Goal: Task Accomplishment & Management: Complete application form

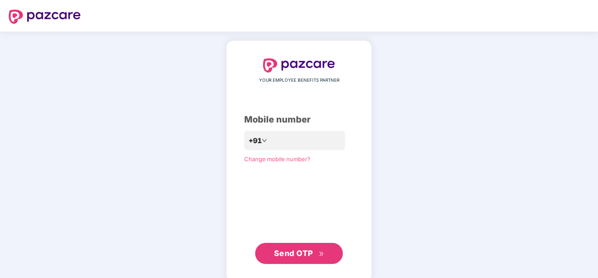
click at [301, 252] on span "Send OTP" at bounding box center [293, 252] width 39 height 9
click at [310, 250] on span "Send OTP" at bounding box center [293, 252] width 39 height 9
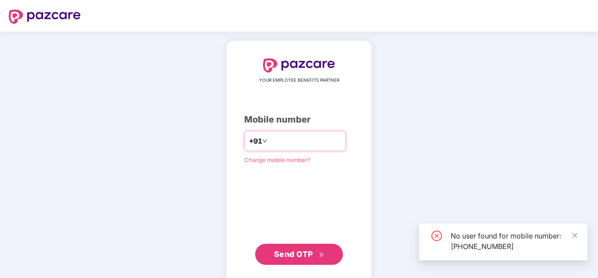
click at [313, 142] on input "**********" at bounding box center [305, 141] width 72 height 14
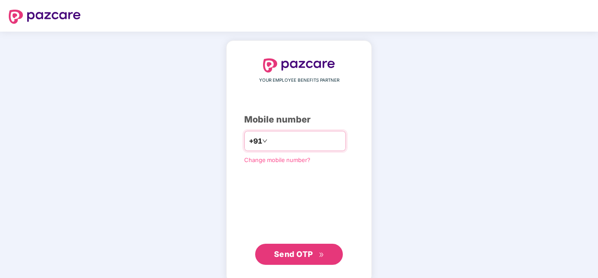
click at [282, 140] on input "**********" at bounding box center [305, 141] width 72 height 14
click at [308, 143] on input "*********" at bounding box center [305, 141] width 72 height 14
type input "**********"
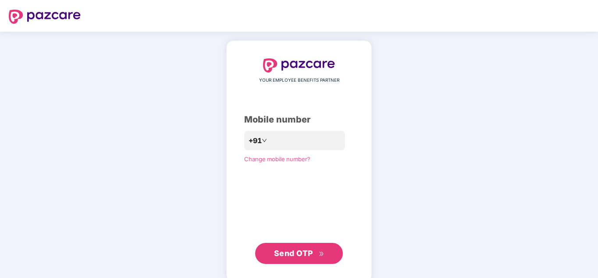
click at [282, 251] on span "Send OTP" at bounding box center [293, 252] width 39 height 9
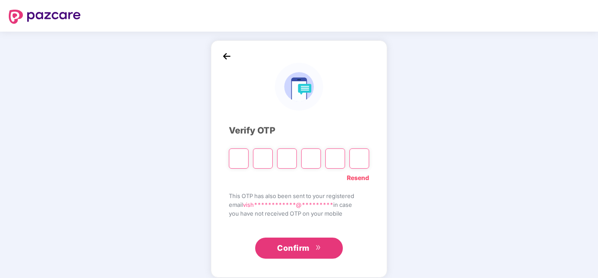
type input "*"
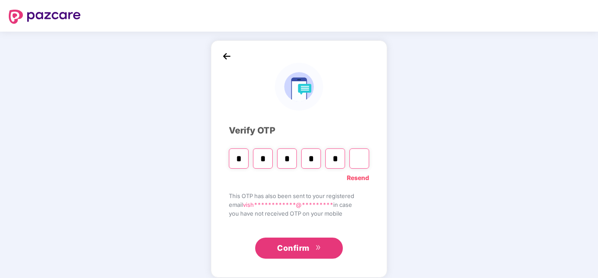
type input "*"
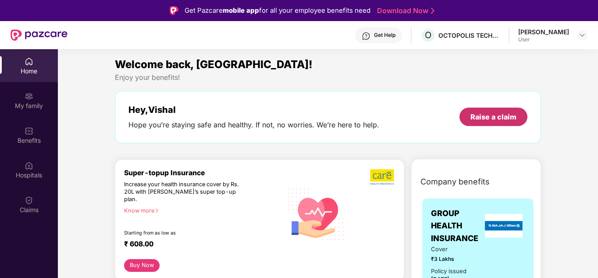
click at [504, 113] on div "Raise a claim" at bounding box center [494, 117] width 46 height 10
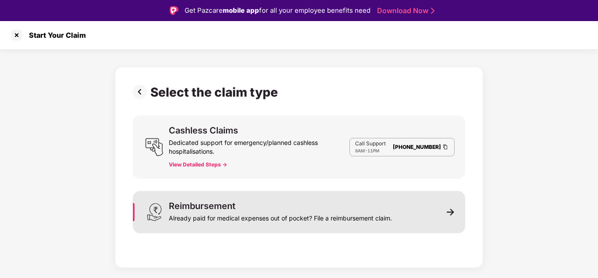
click at [241, 211] on div "Already paid for medical expenses out of pocket? File a reimbursement claim." at bounding box center [280, 216] width 223 height 12
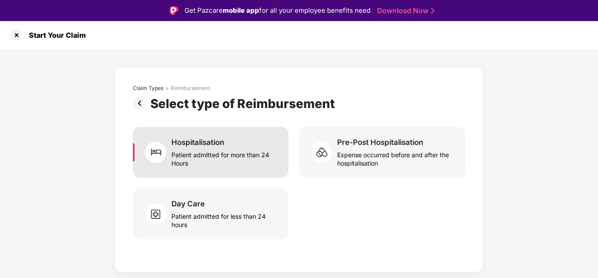
click at [219, 159] on div "Patient admitted for more than 24 Hours" at bounding box center [225, 157] width 107 height 20
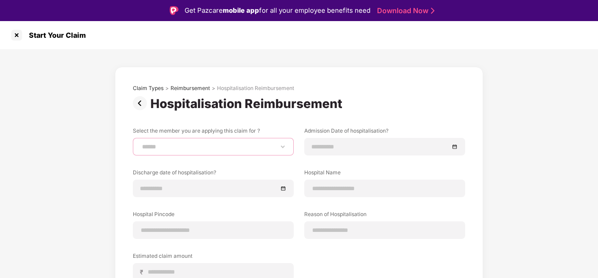
click at [259, 148] on select "**********" at bounding box center [213, 146] width 146 height 7
select select "**********"
click at [140, 143] on select "**********" at bounding box center [213, 146] width 146 height 7
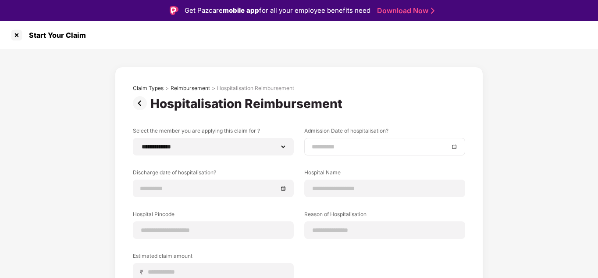
click at [354, 152] on div at bounding box center [384, 147] width 161 height 18
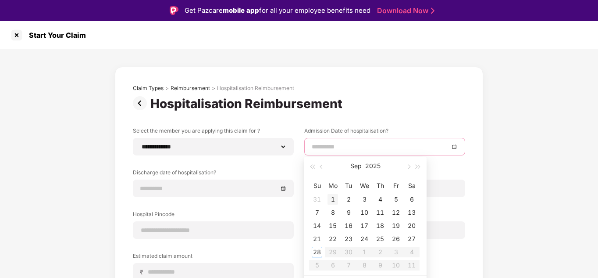
type input "**********"
click at [320, 166] on button "button" at bounding box center [322, 166] width 10 height 18
click at [406, 167] on button "button" at bounding box center [409, 166] width 10 height 18
type input "**********"
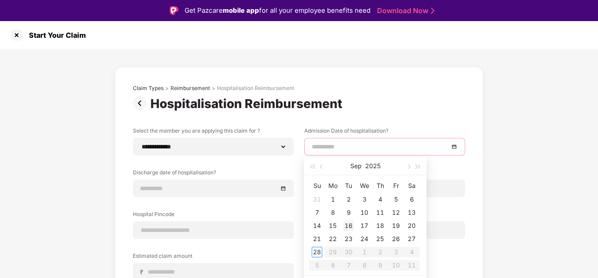
click at [347, 224] on div "16" at bounding box center [348, 225] width 11 height 11
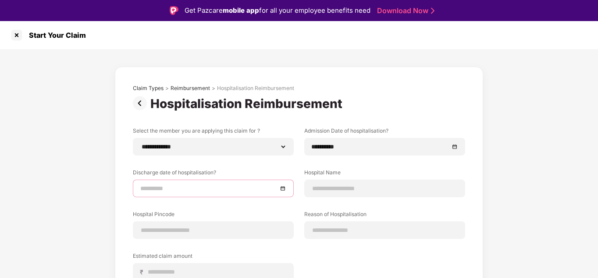
click at [250, 192] on input at bounding box center [208, 188] width 137 height 10
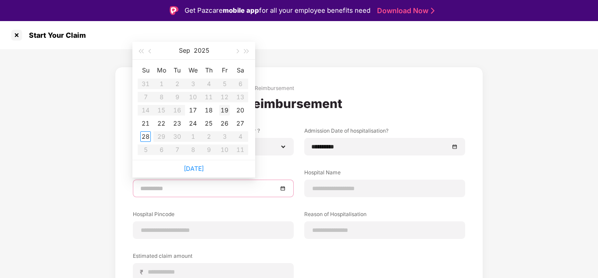
type input "**********"
click at [225, 110] on div "19" at bounding box center [224, 110] width 11 height 11
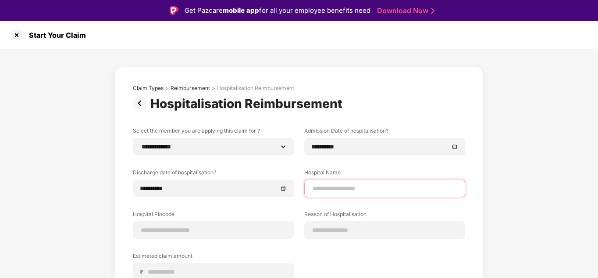
click at [355, 193] on input at bounding box center [385, 188] width 146 height 9
type input "**********"
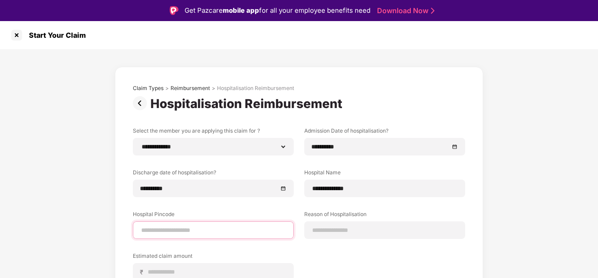
click at [215, 229] on input at bounding box center [213, 229] width 146 height 9
type input "******"
select select "******"
select select "**********"
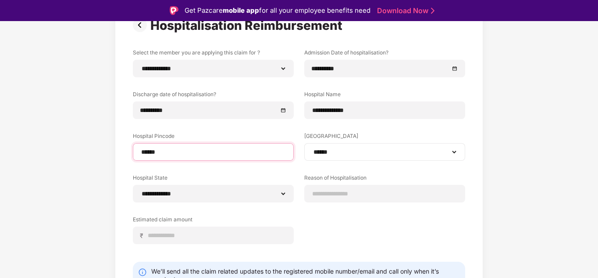
scroll to position [79, 0]
type input "******"
click at [435, 150] on select "**********" at bounding box center [385, 151] width 146 height 7
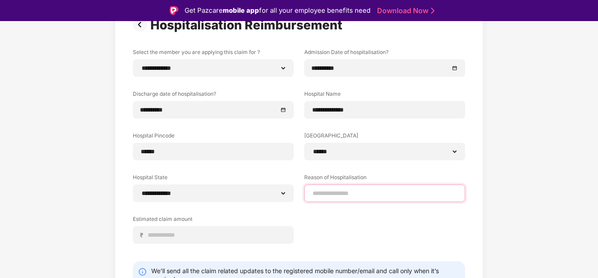
click at [365, 194] on input at bounding box center [385, 193] width 146 height 9
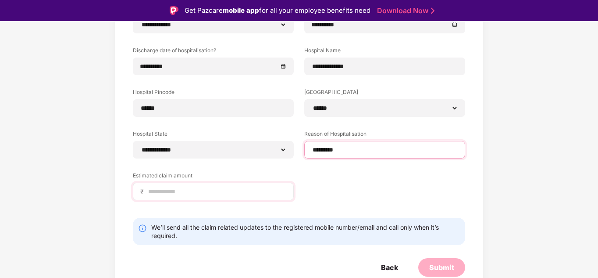
type input "*********"
click at [187, 195] on input at bounding box center [216, 191] width 139 height 9
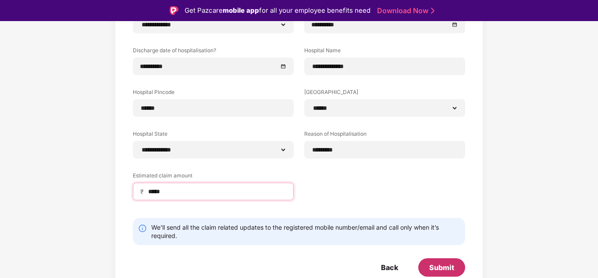
type input "*****"
click at [445, 267] on div "Submit" at bounding box center [441, 267] width 25 height 10
click at [441, 265] on div "Submit" at bounding box center [441, 267] width 25 height 10
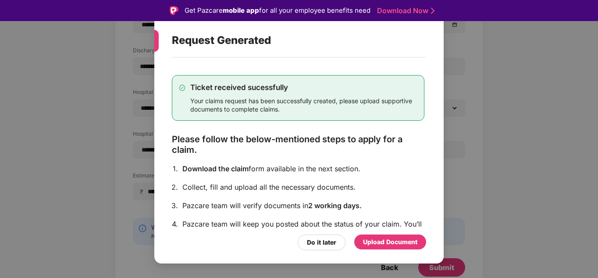
click at [395, 241] on div "Upload Document" at bounding box center [390, 242] width 54 height 10
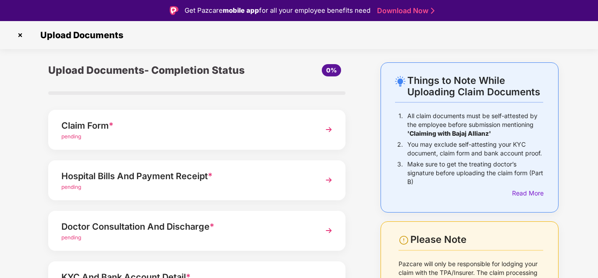
scroll to position [0, 0]
click at [325, 131] on img at bounding box center [329, 130] width 16 height 16
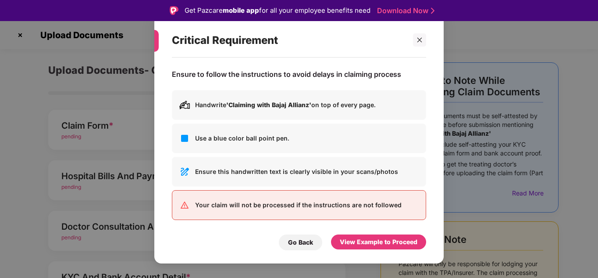
scroll to position [3, 0]
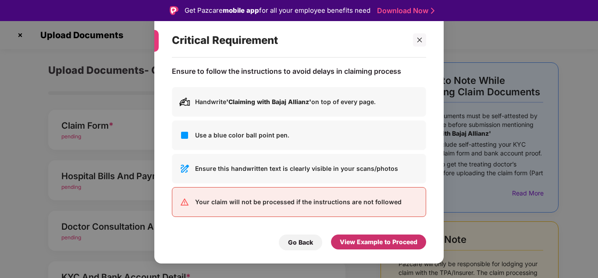
click at [380, 242] on div "View Example to Proceed" at bounding box center [379, 242] width 78 height 10
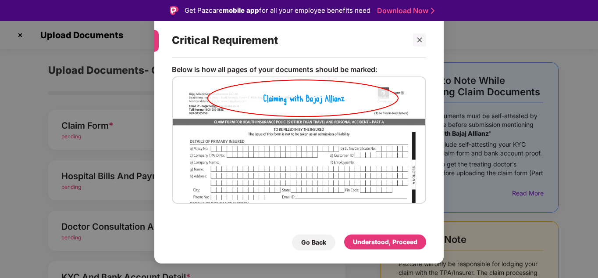
scroll to position [0, 0]
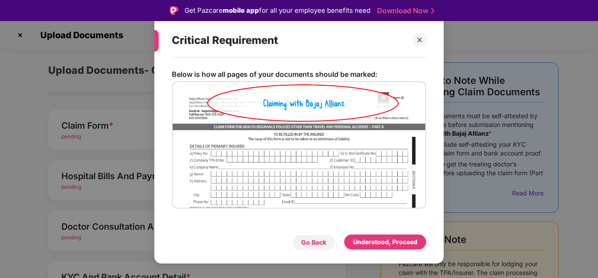
click at [318, 243] on div "Go Back" at bounding box center [313, 242] width 25 height 10
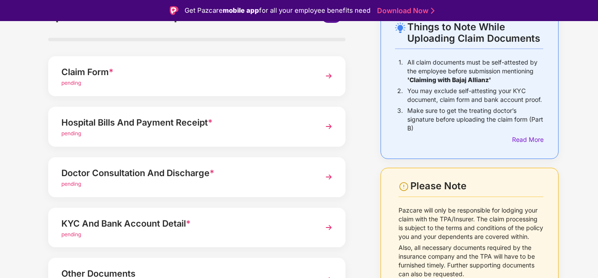
scroll to position [54, 0]
click at [328, 124] on img at bounding box center [329, 126] width 16 height 16
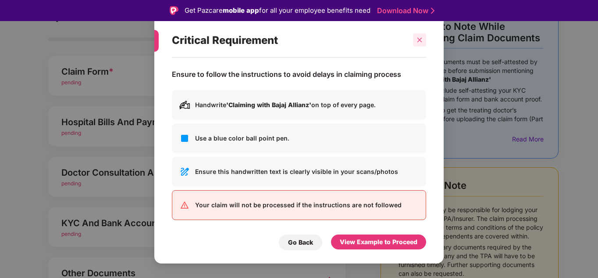
click at [419, 39] on icon "close" at bounding box center [420, 40] width 5 height 5
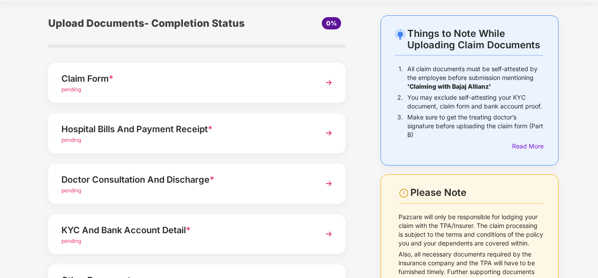
scroll to position [0, 0]
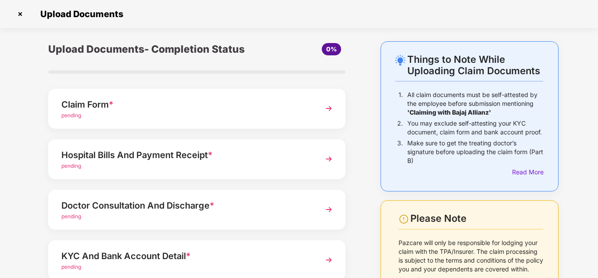
click at [329, 109] on img at bounding box center [329, 108] width 16 height 16
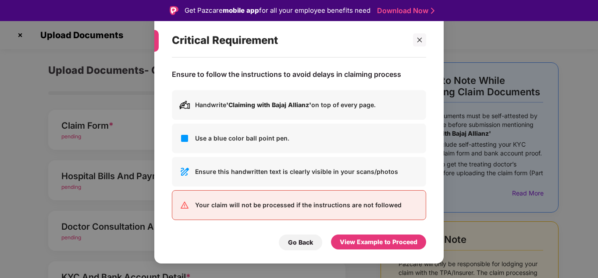
scroll to position [3, 0]
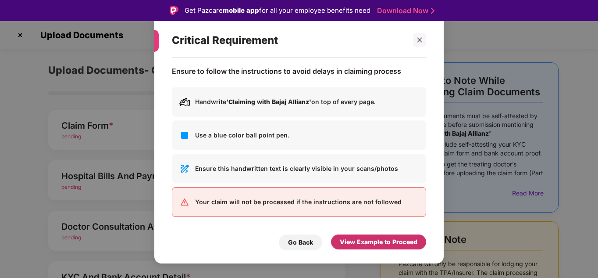
click at [384, 243] on div "View Example to Proceed" at bounding box center [379, 242] width 78 height 10
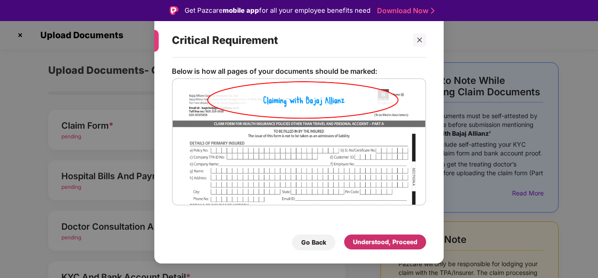
click at [399, 244] on div "Understood, Proceed" at bounding box center [385, 242] width 64 height 10
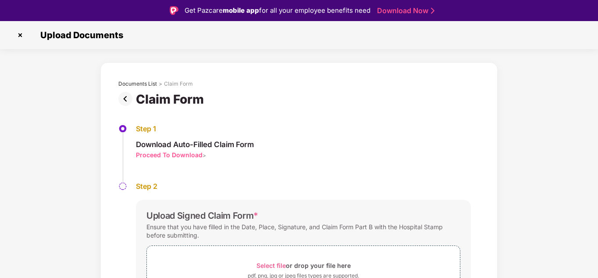
scroll to position [61, 0]
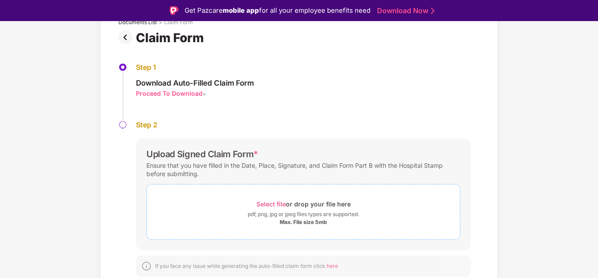
click at [270, 201] on span "Select file" at bounding box center [271, 203] width 29 height 7
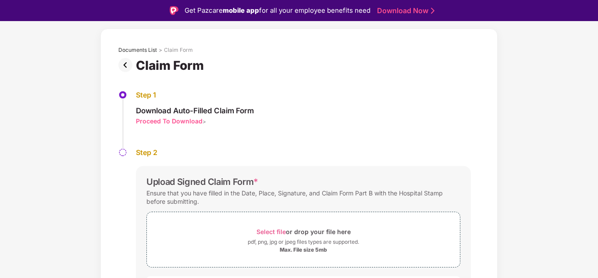
scroll to position [33, 0]
click at [127, 68] on img at bounding box center [127, 66] width 18 height 14
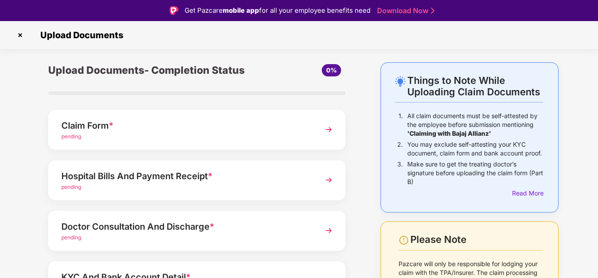
click at [324, 127] on img at bounding box center [329, 130] width 16 height 16
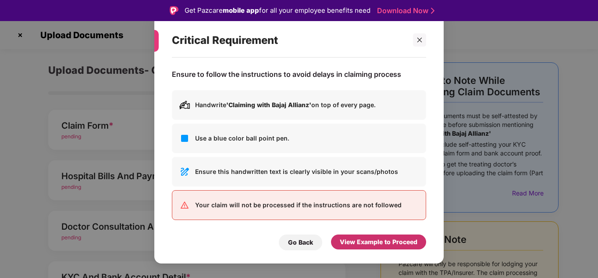
click at [397, 246] on div "View Example to Proceed" at bounding box center [379, 242] width 78 height 10
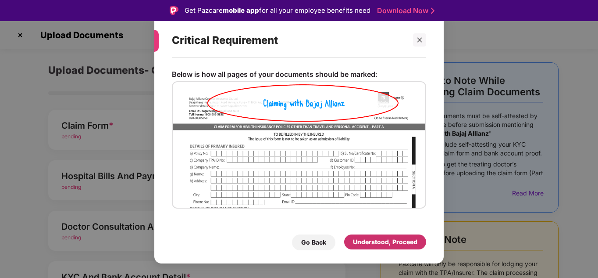
click at [384, 240] on div "Understood, Proceed" at bounding box center [385, 242] width 64 height 10
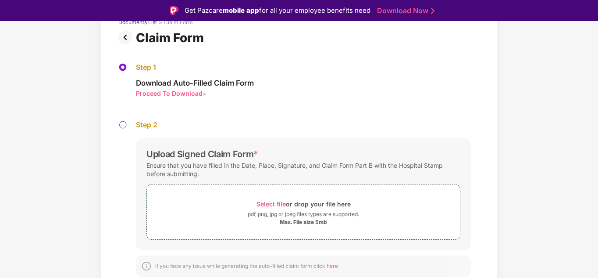
scroll to position [21, 0]
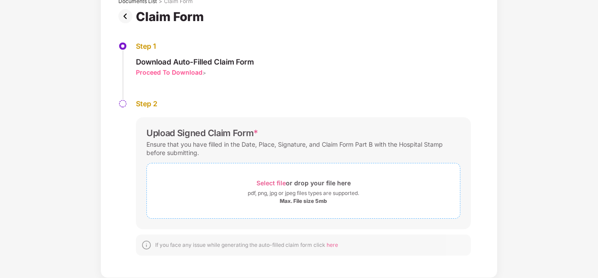
click at [269, 182] on span "Select file" at bounding box center [271, 182] width 29 height 7
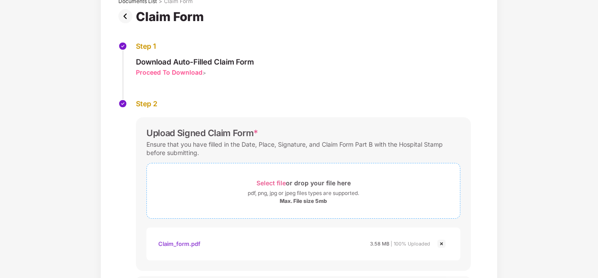
scroll to position [125, 0]
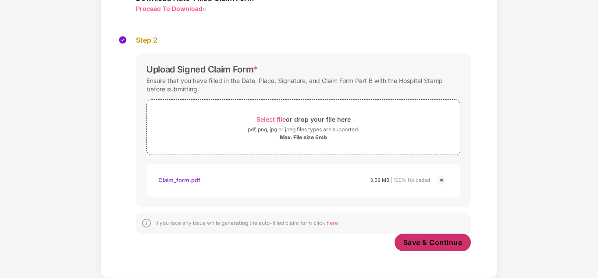
click at [437, 247] on button "Save & Continue" at bounding box center [433, 242] width 77 height 18
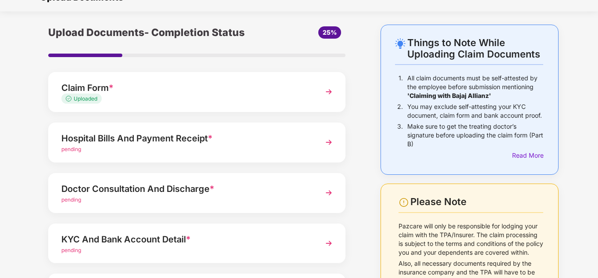
scroll to position [16, 0]
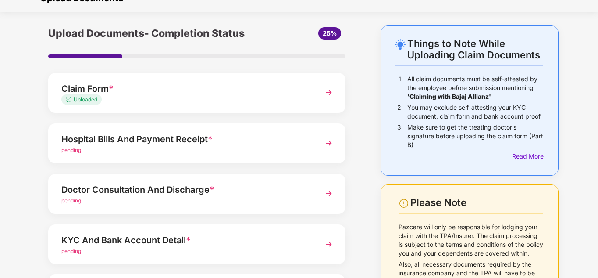
click at [328, 142] on img at bounding box center [329, 143] width 16 height 16
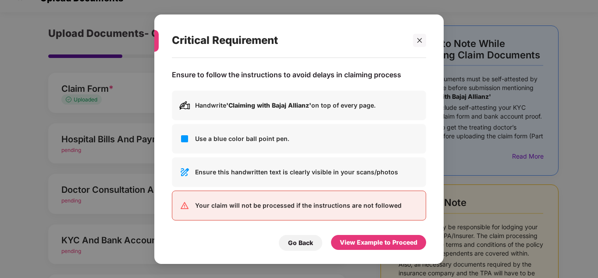
scroll to position [0, 0]
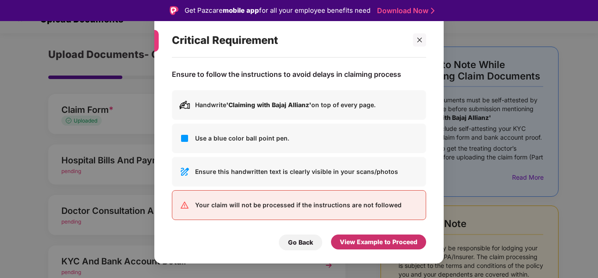
click at [383, 240] on div "View Example to Proceed" at bounding box center [379, 242] width 78 height 10
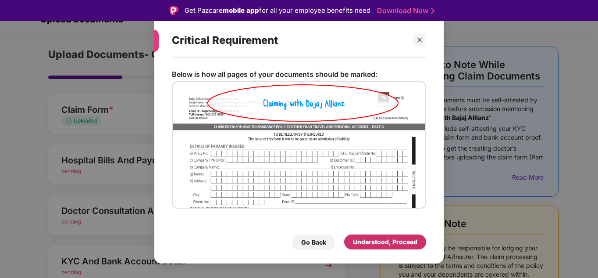
click at [383, 244] on div "Understood, Proceed" at bounding box center [385, 242] width 64 height 10
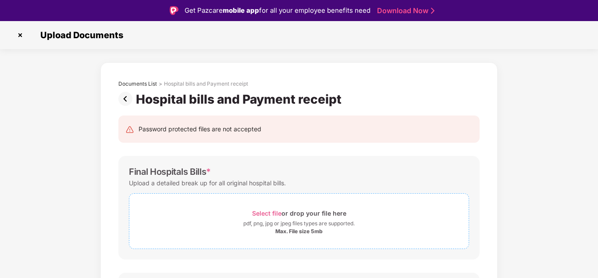
click at [267, 212] on span "Select file" at bounding box center [266, 212] width 29 height 7
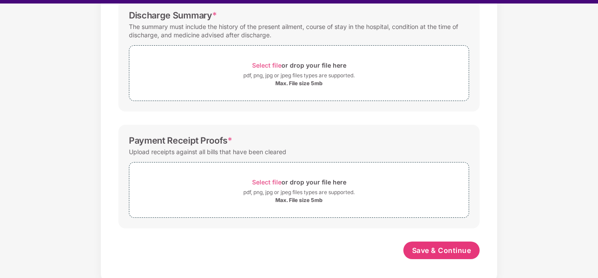
scroll to position [19, 0]
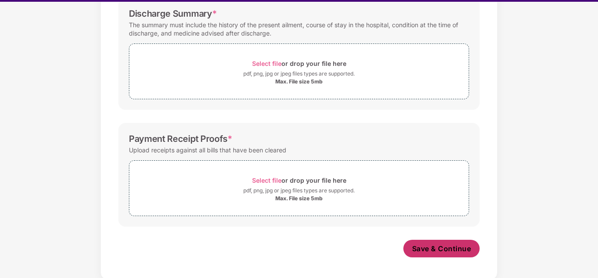
click at [437, 249] on span "Save & Continue" at bounding box center [441, 248] width 59 height 10
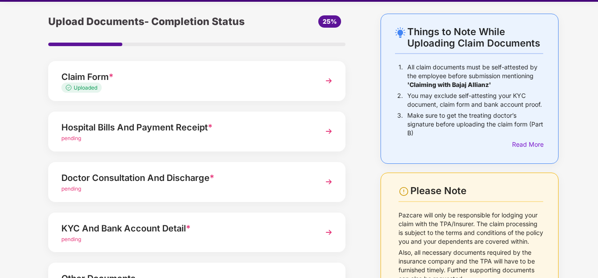
scroll to position [30, 0]
click at [328, 179] on img at bounding box center [329, 181] width 16 height 16
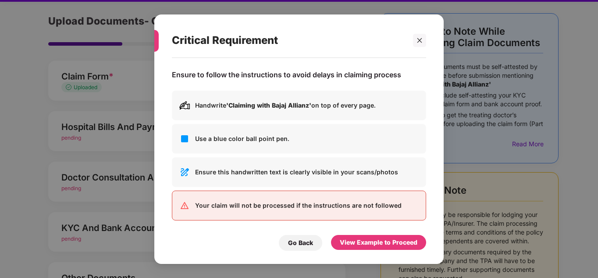
scroll to position [0, 0]
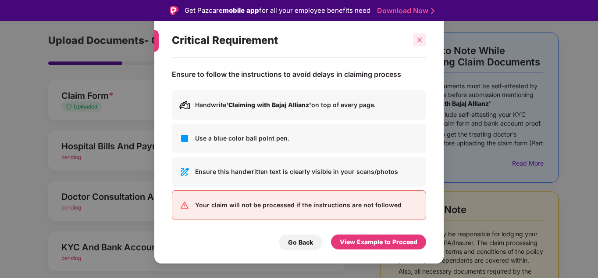
click at [418, 39] on icon "close" at bounding box center [420, 40] width 6 height 6
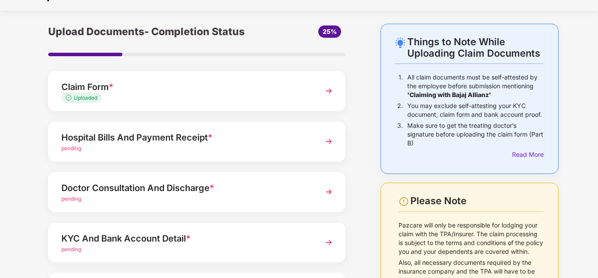
scroll to position [17, 0]
click at [329, 141] on img at bounding box center [329, 142] width 16 height 16
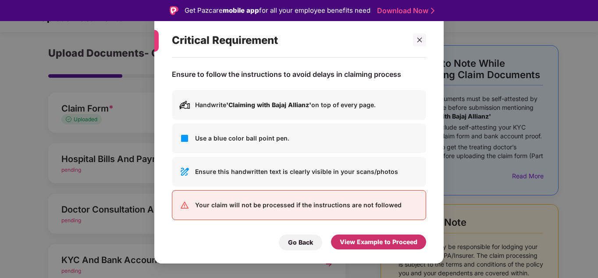
click at [373, 241] on div "View Example to Proceed" at bounding box center [379, 242] width 78 height 10
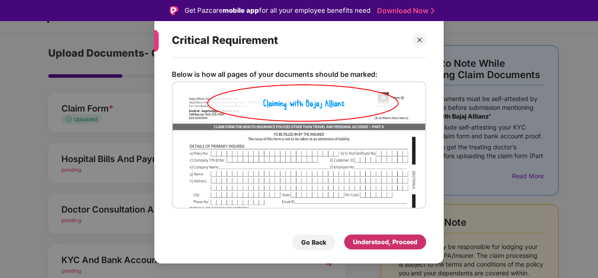
click at [373, 241] on div "Understood, Proceed" at bounding box center [385, 242] width 64 height 10
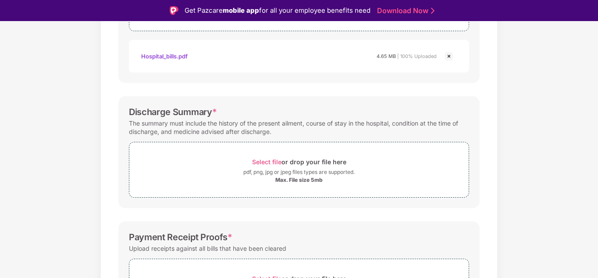
scroll to position [223, 0]
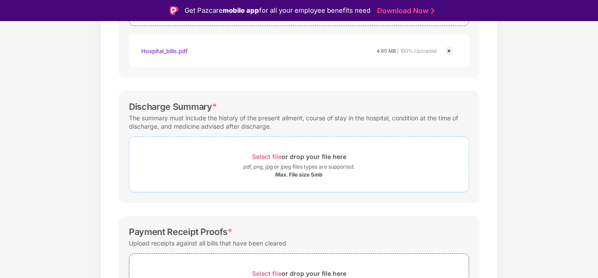
click at [264, 154] on span "Select file" at bounding box center [266, 156] width 29 height 7
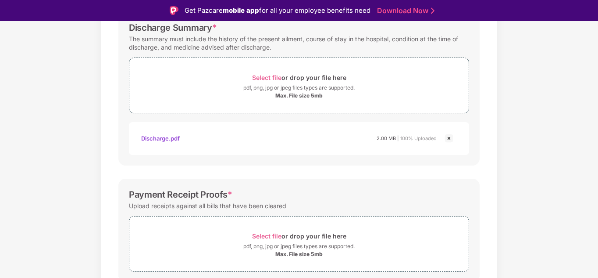
scroll to position [338, 0]
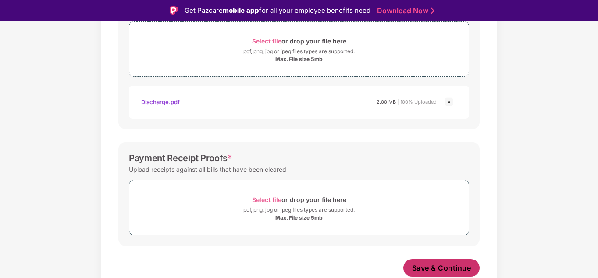
click at [429, 268] on span "Save & Continue" at bounding box center [441, 268] width 59 height 10
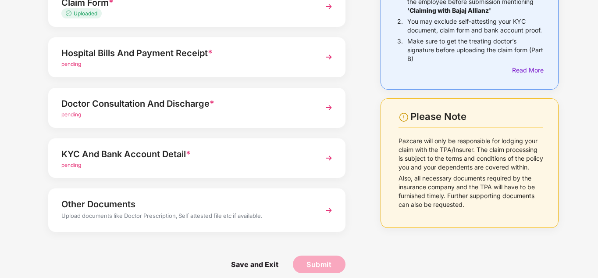
scroll to position [110, 0]
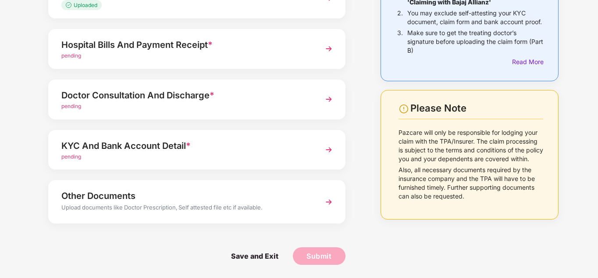
click at [403, 246] on div "Things to Note While Uploading Claim Documents 1. All claim documents must be s…" at bounding box center [470, 104] width 205 height 347
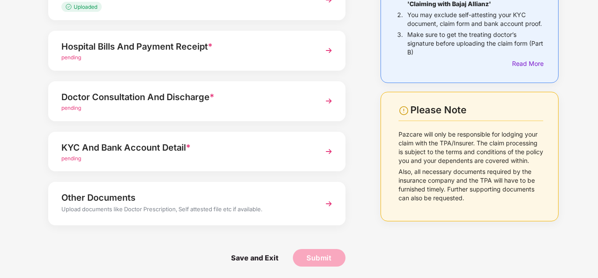
scroll to position [109, 0]
click at [324, 150] on img at bounding box center [329, 151] width 16 height 16
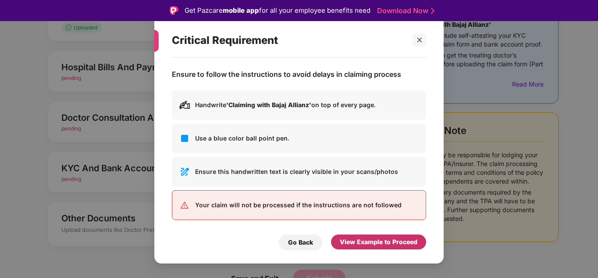
click at [360, 240] on div "View Example to Proceed" at bounding box center [379, 242] width 78 height 10
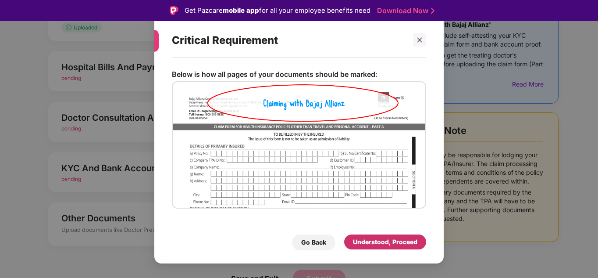
click at [360, 240] on div "Understood, Proceed" at bounding box center [385, 242] width 64 height 10
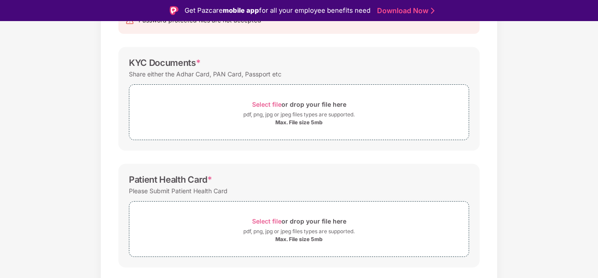
scroll to position [68, 0]
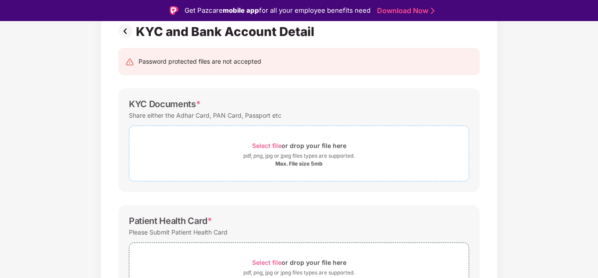
click at [262, 146] on span "Select file" at bounding box center [266, 145] width 29 height 7
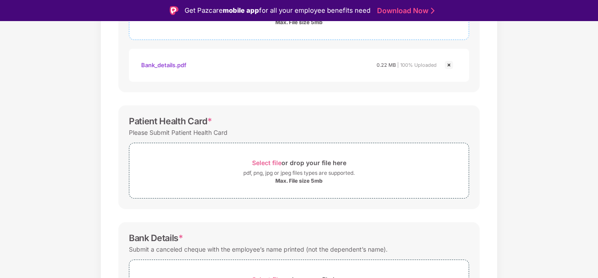
scroll to position [207, 0]
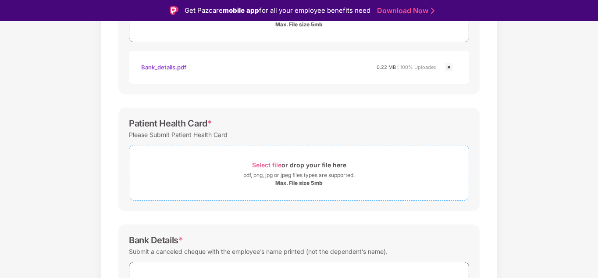
click at [274, 164] on span "Select file" at bounding box center [266, 164] width 29 height 7
click at [273, 162] on span "Select file" at bounding box center [266, 164] width 29 height 7
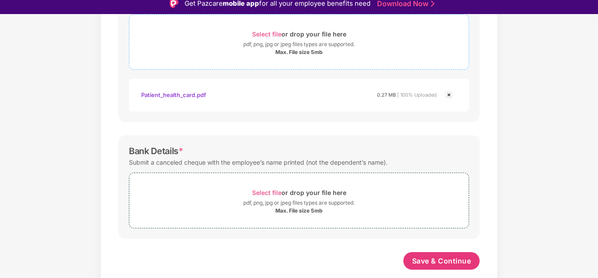
scroll to position [7, 0]
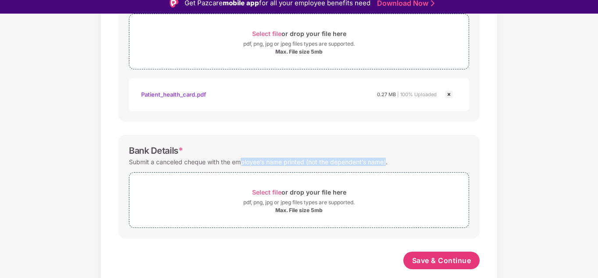
drag, startPoint x: 387, startPoint y: 163, endPoint x: 240, endPoint y: 157, distance: 146.6
click at [240, 157] on div "Submit a canceled cheque with the employee’s name printed (not the dependent’s …" at bounding box center [258, 162] width 259 height 12
click at [416, 166] on div "Submit a canceled cheque with the employee’s name printed (not the dependent’s …" at bounding box center [299, 162] width 340 height 12
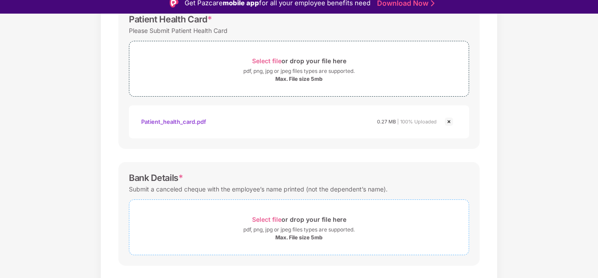
scroll to position [330, 0]
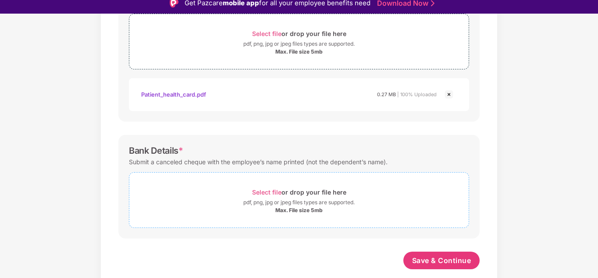
click at [269, 190] on span "Select file" at bounding box center [266, 191] width 29 height 7
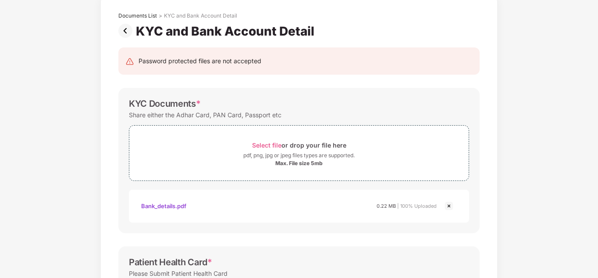
scroll to position [47, 0]
click at [450, 206] on img at bounding box center [449, 205] width 11 height 11
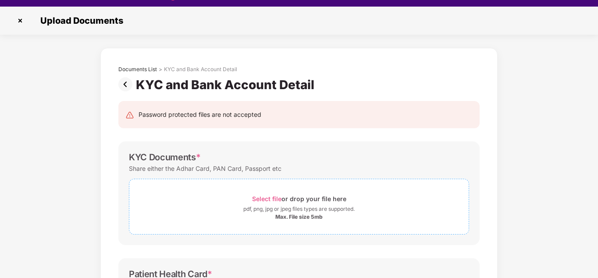
scroll to position [16, 0]
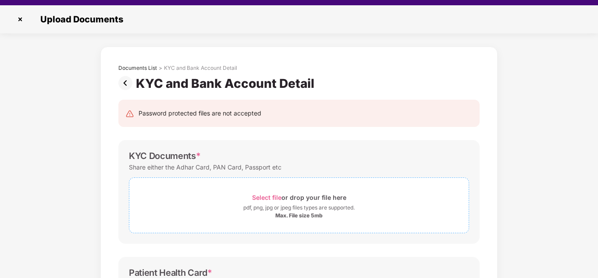
click at [268, 197] on span "Select file" at bounding box center [266, 196] width 29 height 7
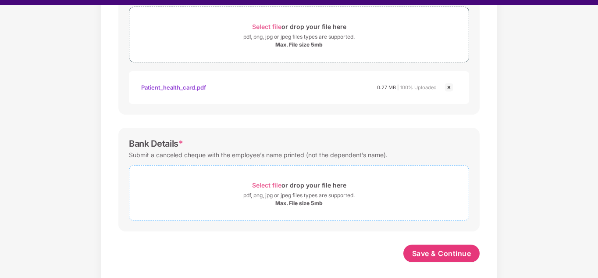
scroll to position [330, 0]
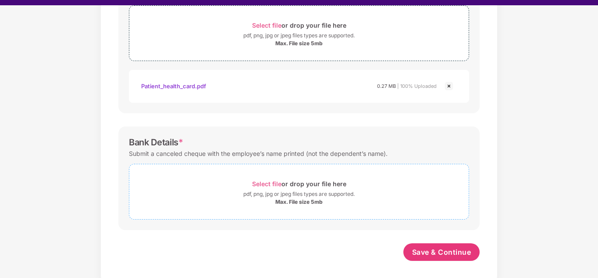
click at [265, 182] on span "Select file" at bounding box center [266, 183] width 29 height 7
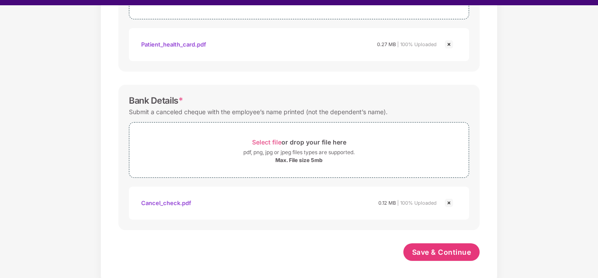
scroll to position [21, 0]
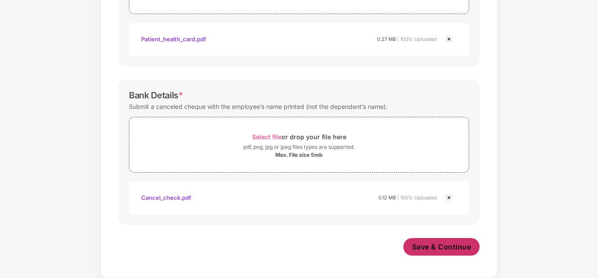
click at [441, 247] on span "Save & Continue" at bounding box center [441, 247] width 59 height 10
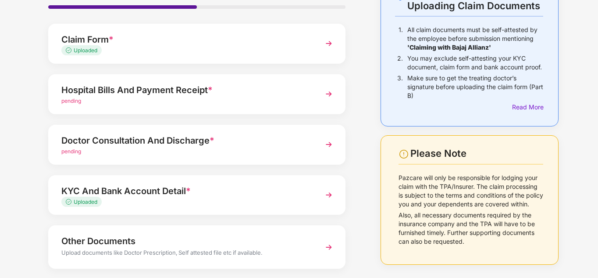
scroll to position [65, 0]
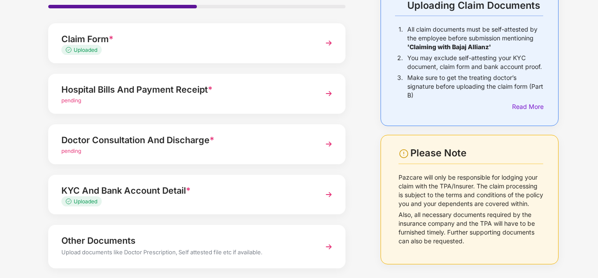
click at [330, 91] on img at bounding box center [329, 94] width 16 height 16
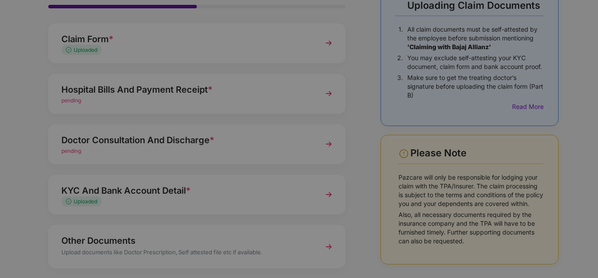
scroll to position [0, 0]
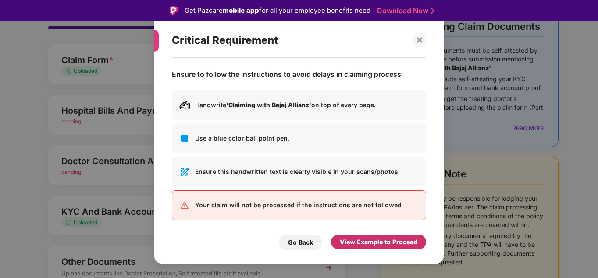
click at [377, 243] on div "View Example to Proceed" at bounding box center [379, 242] width 78 height 10
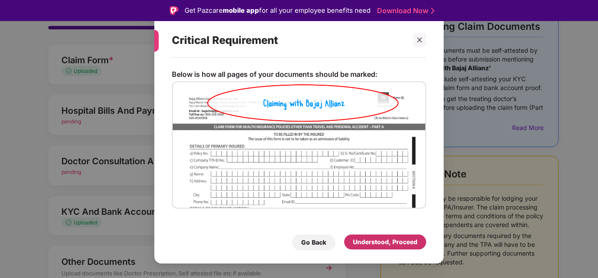
click at [377, 243] on div "Understood, Proceed" at bounding box center [385, 242] width 64 height 10
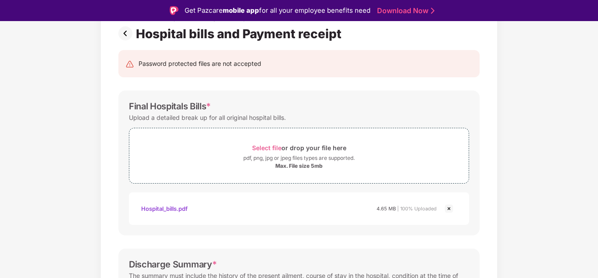
scroll to position [24, 0]
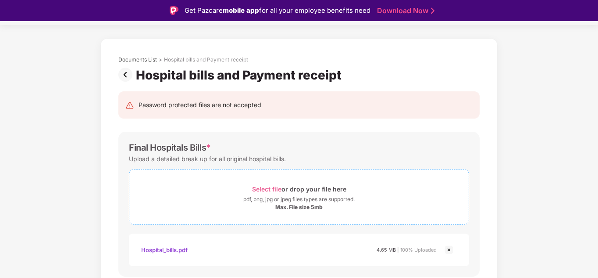
click at [262, 184] on div "Select file or drop your file here" at bounding box center [299, 189] width 94 height 12
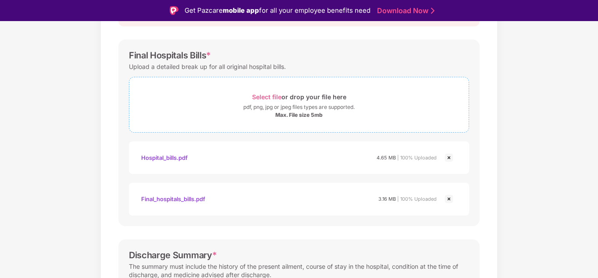
scroll to position [117, 0]
click at [450, 157] on img at bounding box center [449, 157] width 11 height 11
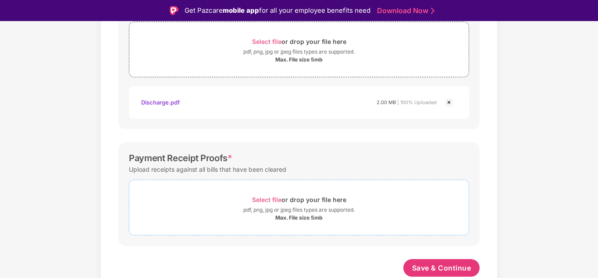
scroll to position [21, 0]
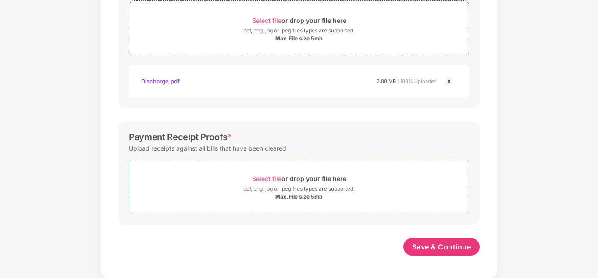
click at [263, 176] on span "Select file" at bounding box center [266, 178] width 29 height 7
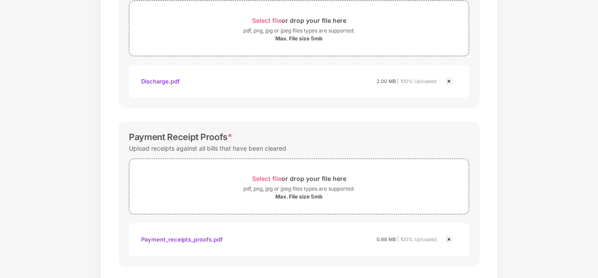
scroll to position [380, 0]
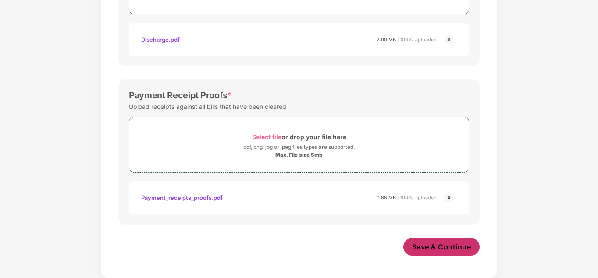
click at [449, 246] on span "Save & Continue" at bounding box center [441, 247] width 59 height 10
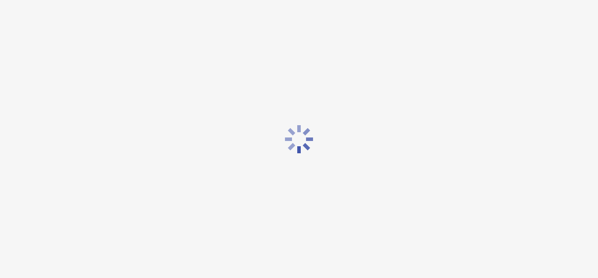
scroll to position [0, 0]
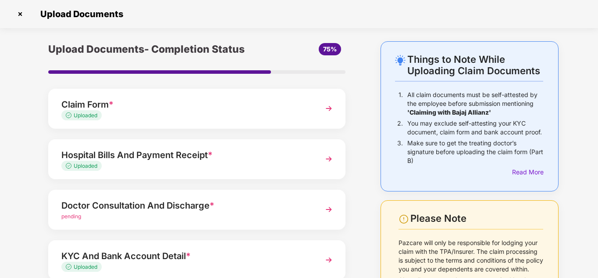
click at [329, 211] on img at bounding box center [329, 209] width 16 height 16
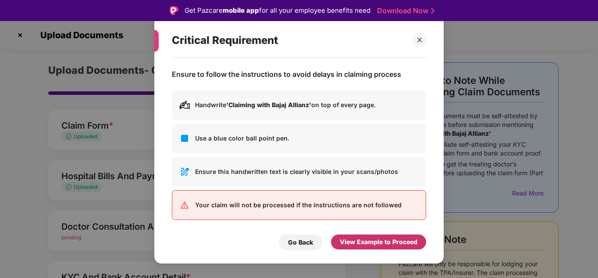
click at [393, 241] on div "View Example to Proceed" at bounding box center [379, 242] width 78 height 10
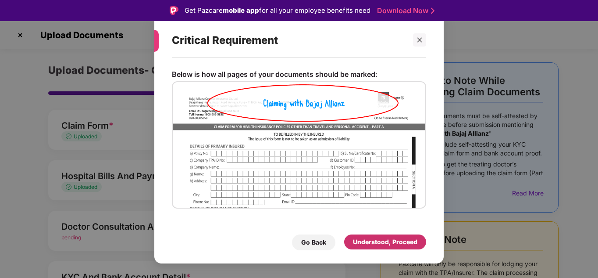
click at [393, 241] on div "Understood, Proceed" at bounding box center [385, 242] width 64 height 10
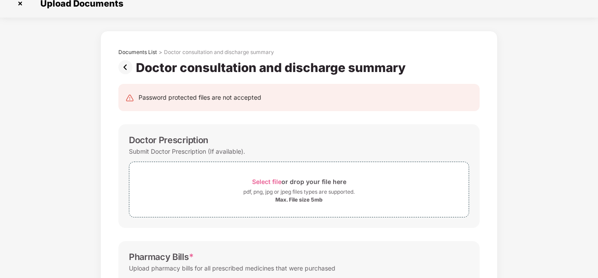
scroll to position [10, 0]
click at [263, 180] on span "Select file" at bounding box center [266, 181] width 29 height 7
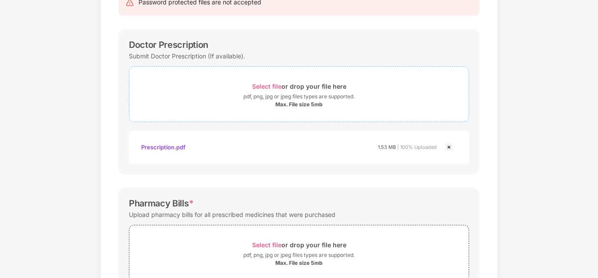
scroll to position [213, 0]
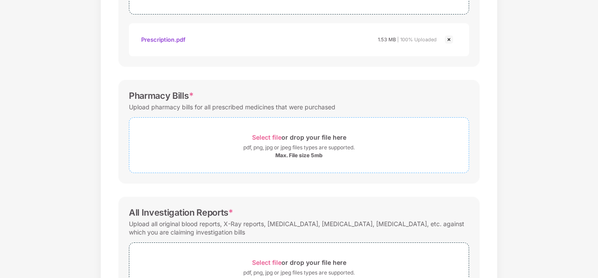
click at [264, 136] on span "Select file" at bounding box center [266, 136] width 29 height 7
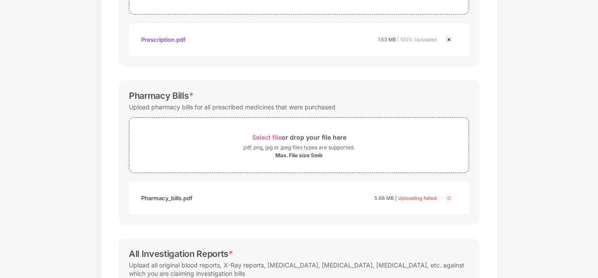
click at [447, 200] on img at bounding box center [449, 198] width 11 height 11
click at [262, 135] on span "Select file" at bounding box center [266, 136] width 29 height 7
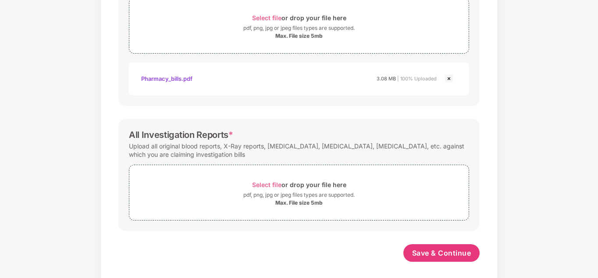
scroll to position [339, 0]
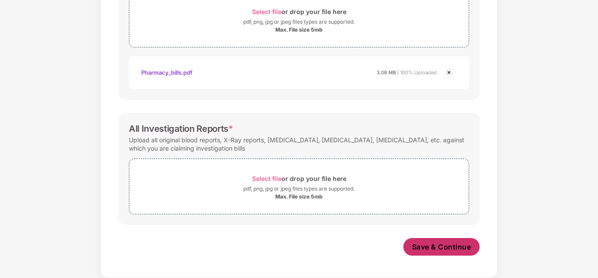
click at [429, 240] on button "Save & Continue" at bounding box center [442, 247] width 77 height 18
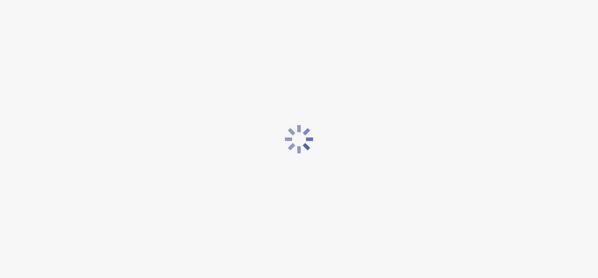
scroll to position [0, 0]
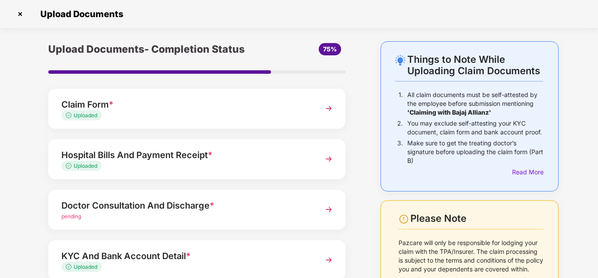
click at [329, 208] on img at bounding box center [329, 209] width 16 height 16
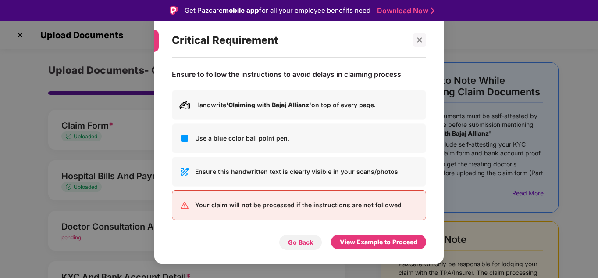
click at [308, 243] on div "Go Back" at bounding box center [300, 242] width 25 height 10
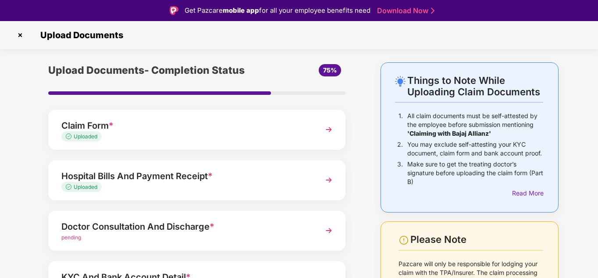
click at [325, 229] on img at bounding box center [329, 230] width 16 height 16
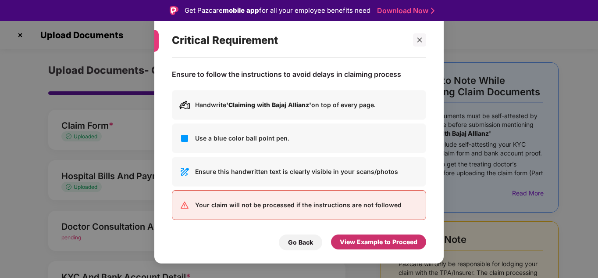
click at [375, 243] on div "View Example to Proceed" at bounding box center [379, 242] width 78 height 10
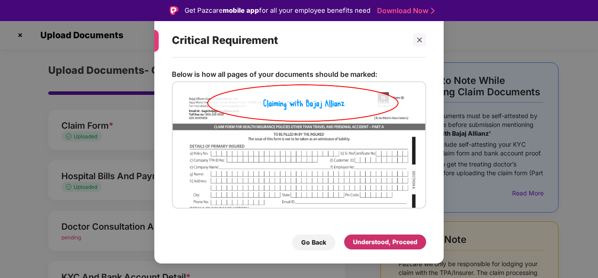
click at [375, 243] on div "Understood, Proceed" at bounding box center [385, 242] width 64 height 10
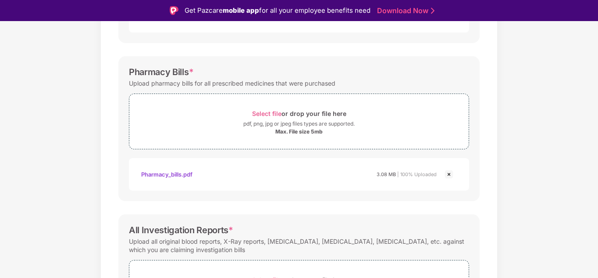
scroll to position [338, 0]
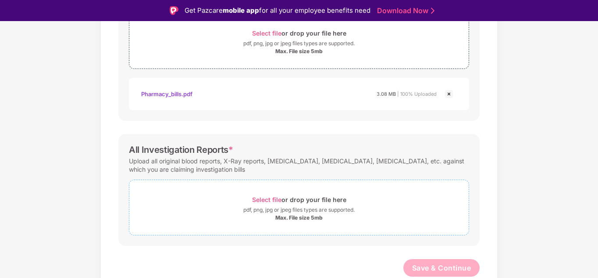
click at [265, 199] on span "Select file" at bounding box center [266, 199] width 29 height 7
click at [270, 197] on span "Select file" at bounding box center [266, 199] width 29 height 7
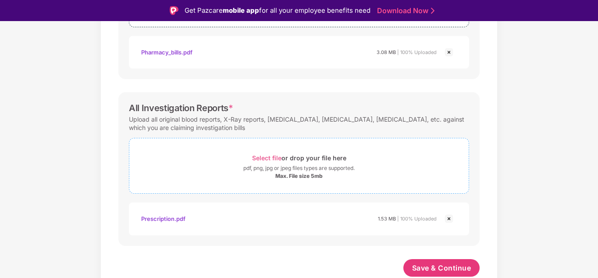
scroll to position [379, 0]
click at [451, 266] on span "Save & Continue" at bounding box center [441, 268] width 59 height 10
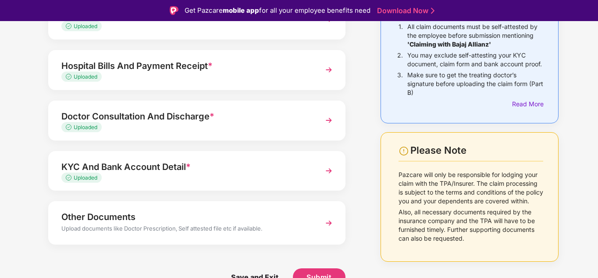
scroll to position [21, 0]
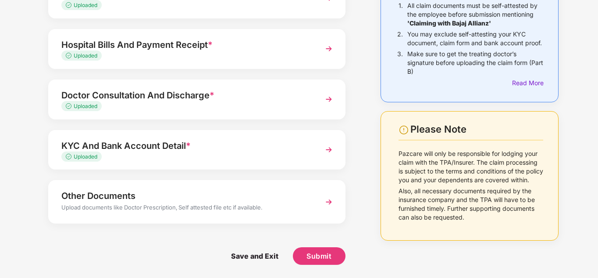
click at [328, 203] on img at bounding box center [329, 202] width 16 height 16
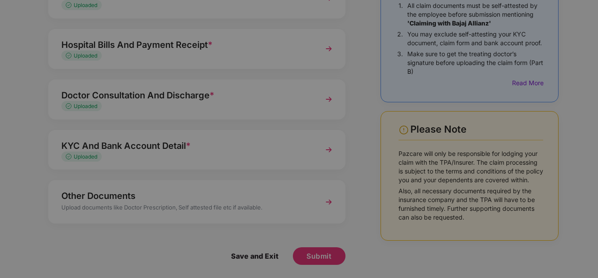
scroll to position [0, 0]
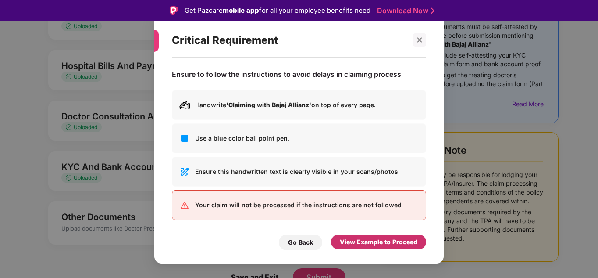
click at [387, 240] on div "View Example to Proceed" at bounding box center [379, 242] width 78 height 10
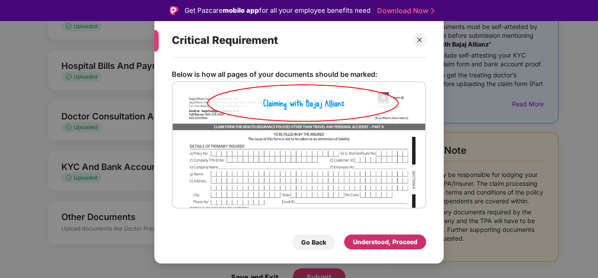
click at [387, 240] on div "Understood, Proceed" at bounding box center [385, 242] width 64 height 10
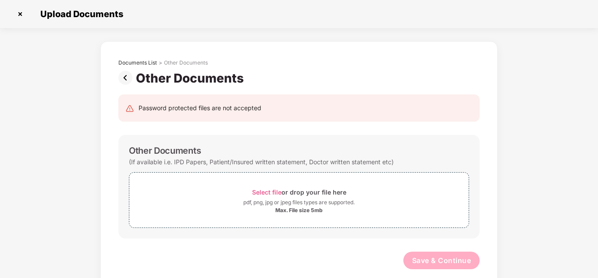
click at [126, 77] on img at bounding box center [127, 78] width 18 height 14
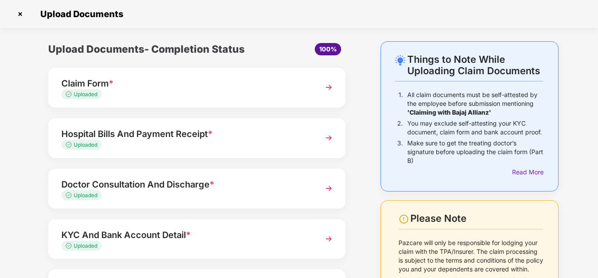
scroll to position [89, 0]
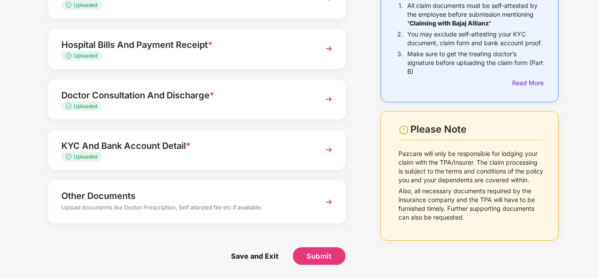
click at [263, 200] on div "Other Documents" at bounding box center [185, 196] width 248 height 14
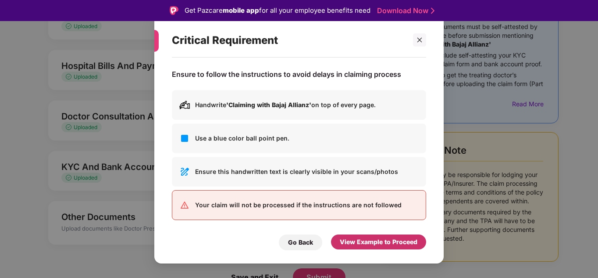
click at [388, 243] on div "View Example to Proceed" at bounding box center [379, 242] width 78 height 10
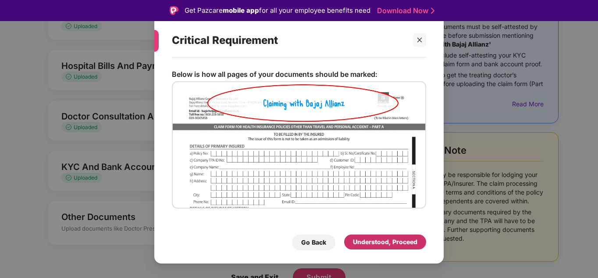
click at [388, 243] on div "Understood, Proceed" at bounding box center [385, 242] width 64 height 10
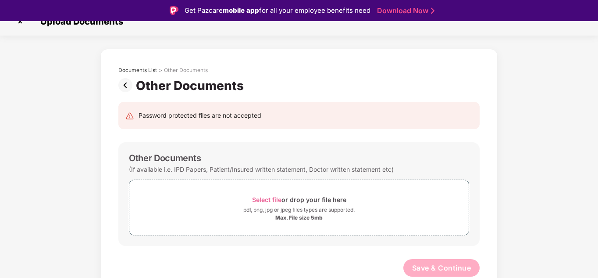
scroll to position [14, 0]
click at [265, 200] on span "Select file" at bounding box center [266, 199] width 29 height 7
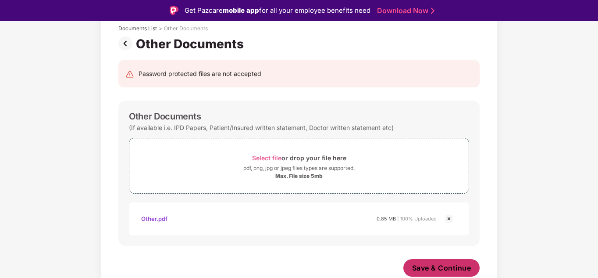
scroll to position [55, 0]
click at [434, 267] on span "Save & Continue" at bounding box center [441, 268] width 59 height 10
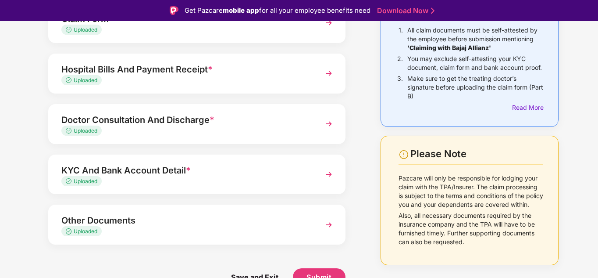
scroll to position [21, 0]
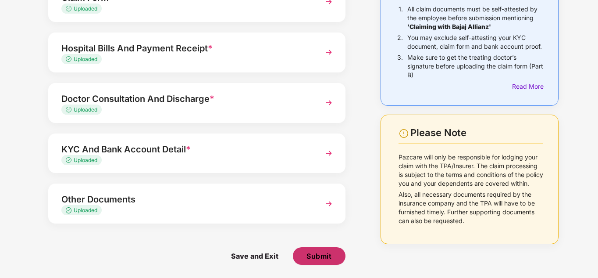
click at [322, 252] on span "Submit" at bounding box center [319, 256] width 25 height 10
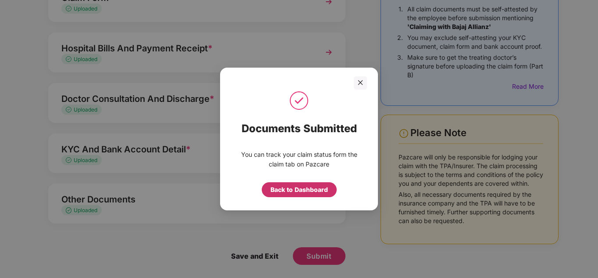
click at [293, 191] on div "Back to Dashboard" at bounding box center [299, 190] width 57 height 10
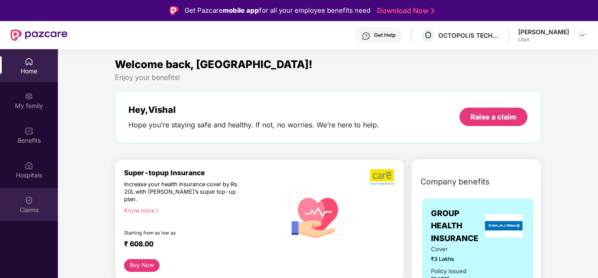
click at [22, 202] on div "Claims" at bounding box center [29, 204] width 58 height 33
